Goal: Transaction & Acquisition: Subscribe to service/newsletter

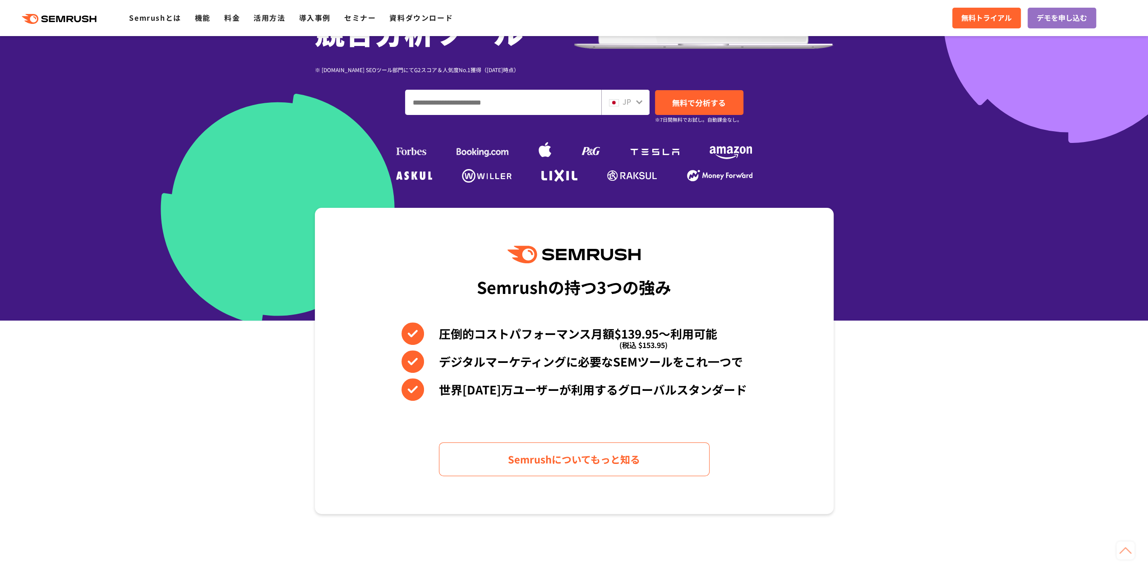
scroll to position [180, 0]
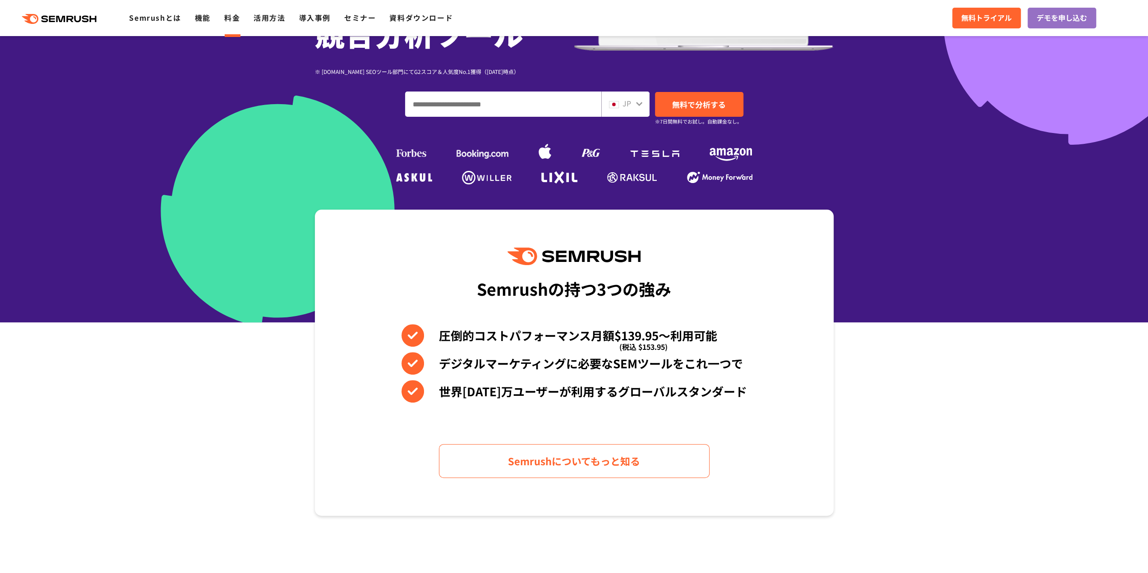
click at [235, 22] on link "料金" at bounding box center [232, 17] width 16 height 11
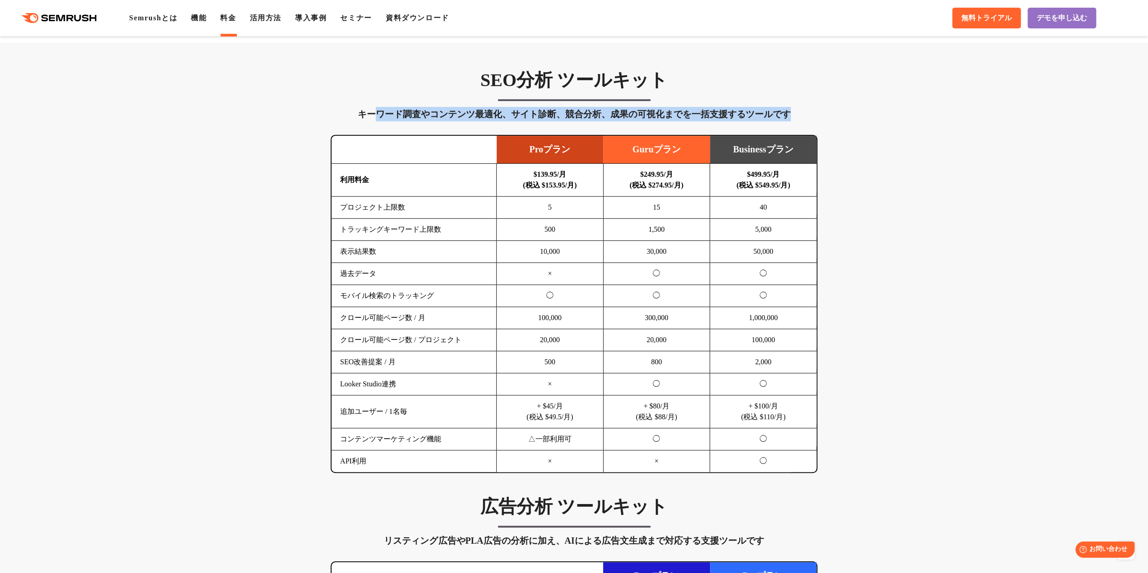
drag, startPoint x: 375, startPoint y: 114, endPoint x: 827, endPoint y: 184, distance: 457.5
